Goal: Transaction & Acquisition: Purchase product/service

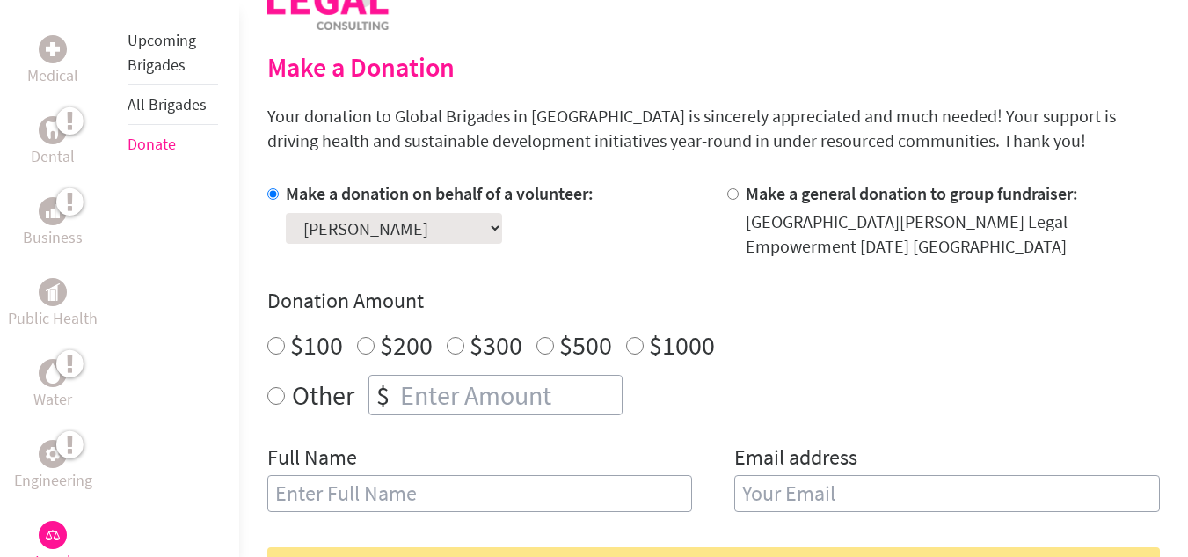
scroll to position [440, 0]
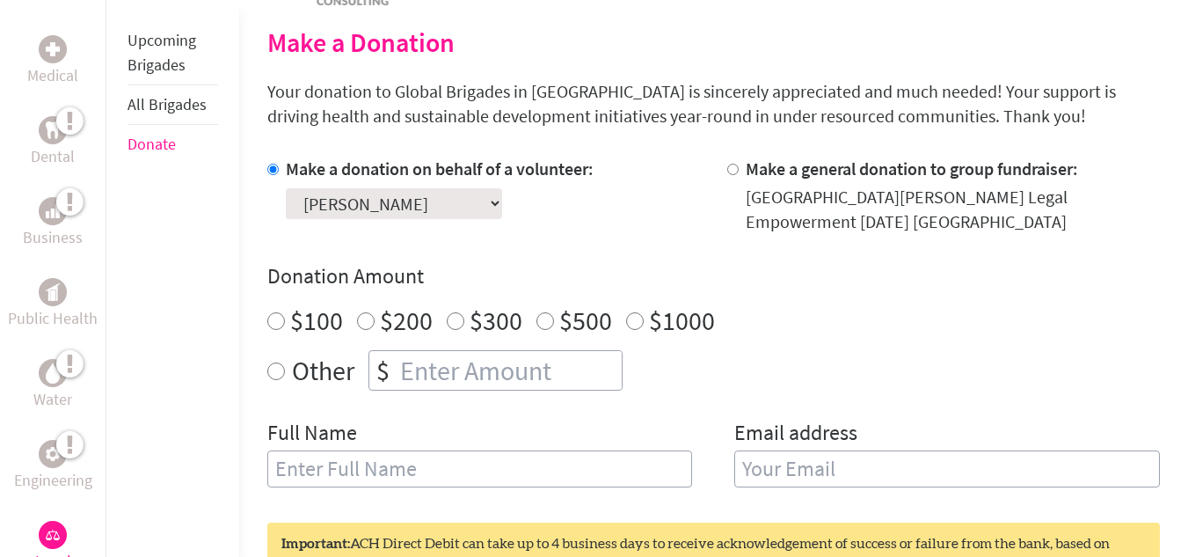
click at [278, 372] on input "Other" at bounding box center [276, 371] width 18 height 18
radio input "true"
click at [420, 364] on input "number" at bounding box center [509, 370] width 225 height 39
click at [864, 346] on div "Donation Amount $100 $200 $300 $500 $1000 Other $ 50.00" at bounding box center [713, 326] width 893 height 128
click at [609, 361] on input "51" at bounding box center [509, 370] width 225 height 39
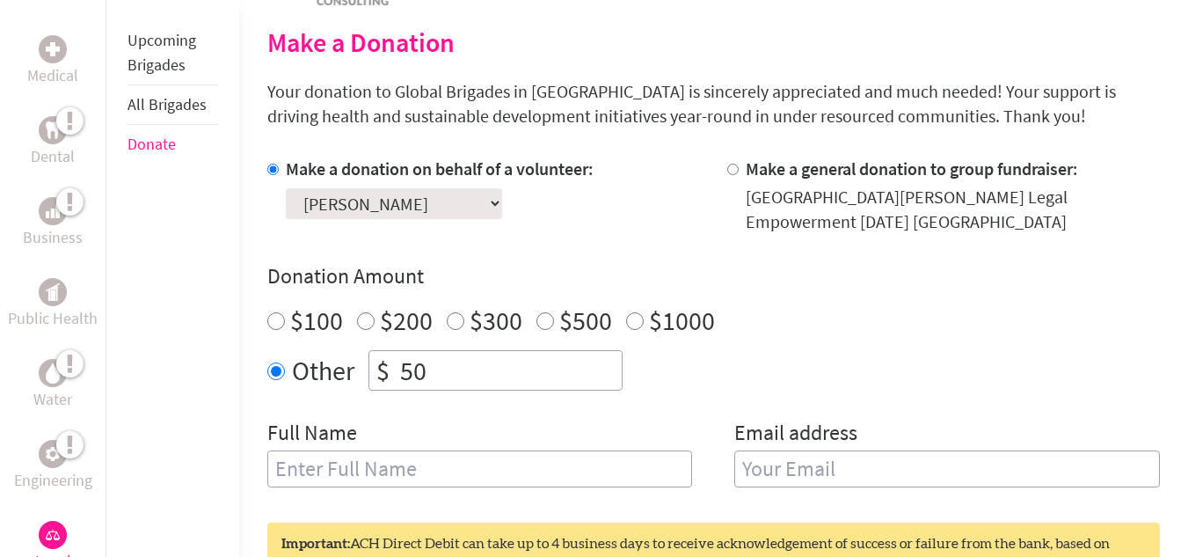
type input "50"
click at [611, 379] on input "50" at bounding box center [509, 370] width 225 height 39
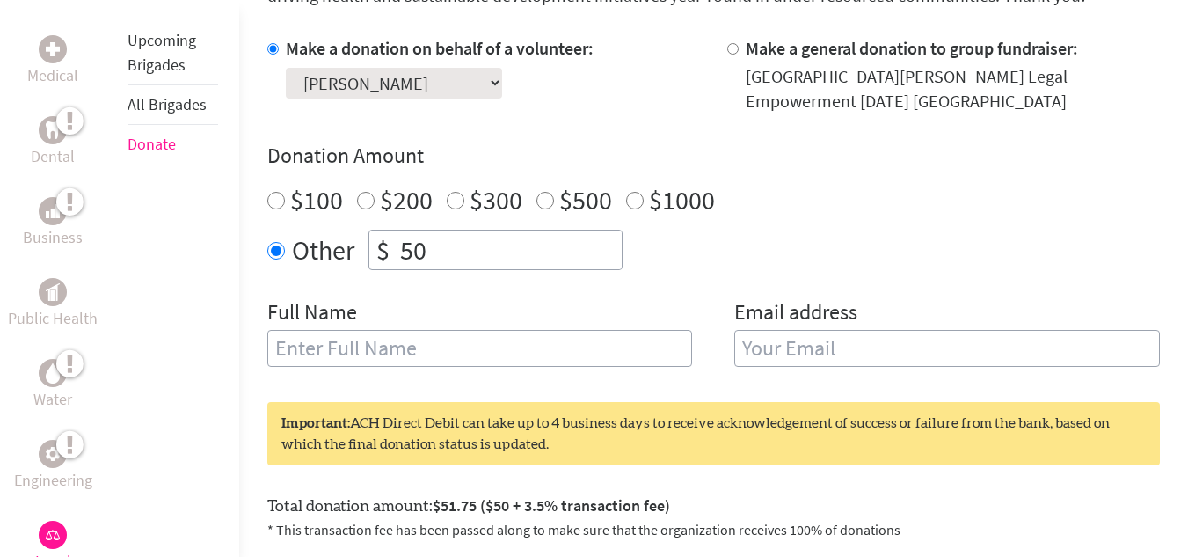
scroll to position [587, 0]
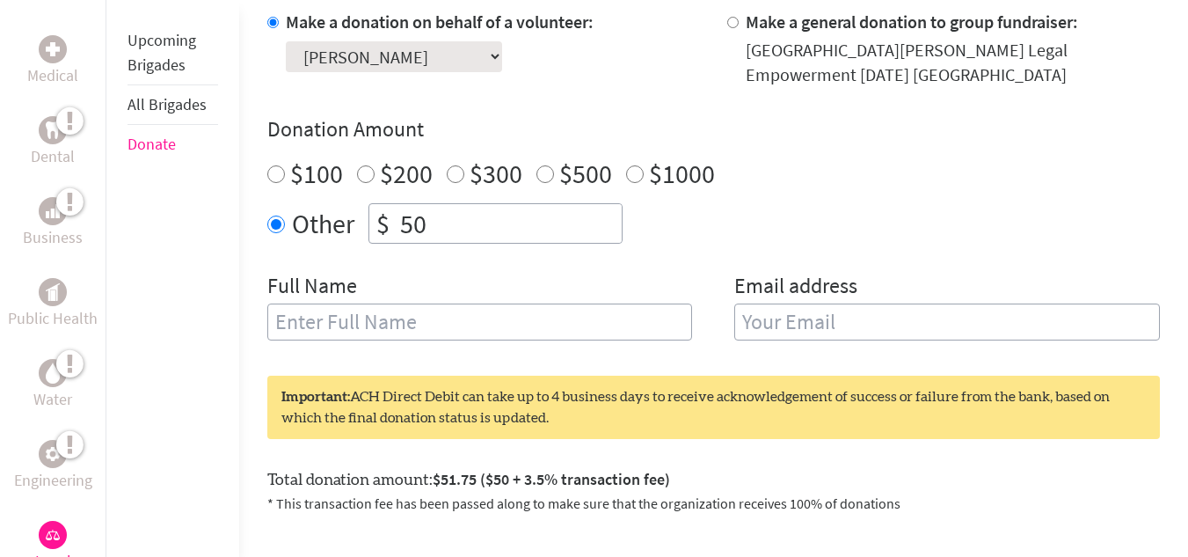
click at [434, 317] on input "text" at bounding box center [480, 321] width 426 height 37
type input "[PERSON_NAME]"
type input "[EMAIL_ADDRESS][DOMAIN_NAME]"
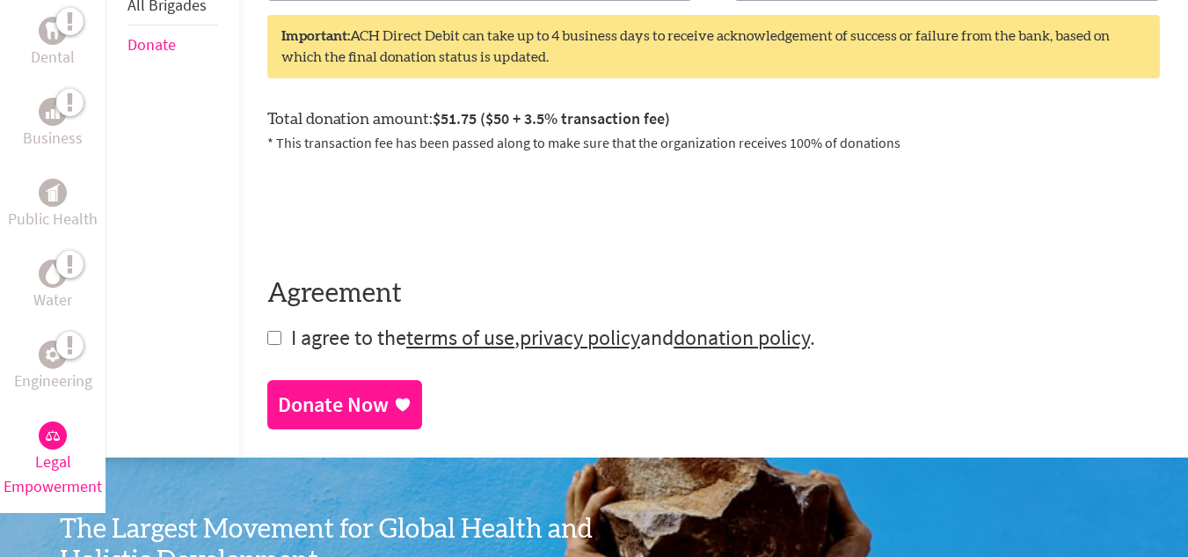
scroll to position [1026, 0]
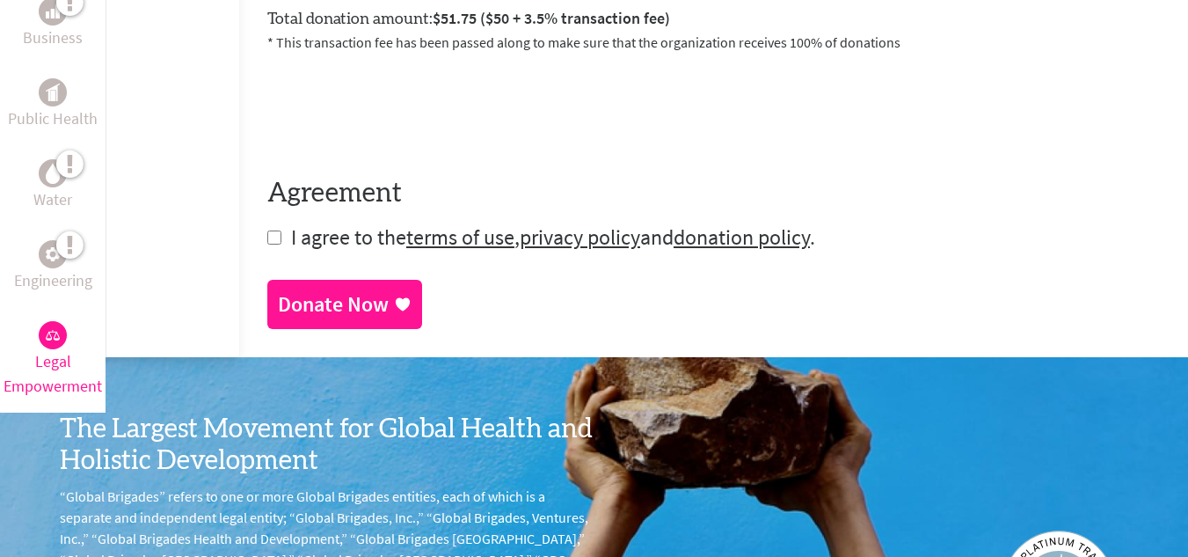
click at [276, 234] on input "checkbox" at bounding box center [274, 237] width 14 height 14
checkbox input "true"
click at [414, 331] on link "Donate Now" at bounding box center [344, 305] width 155 height 49
